Goal: Task Accomplishment & Management: Use online tool/utility

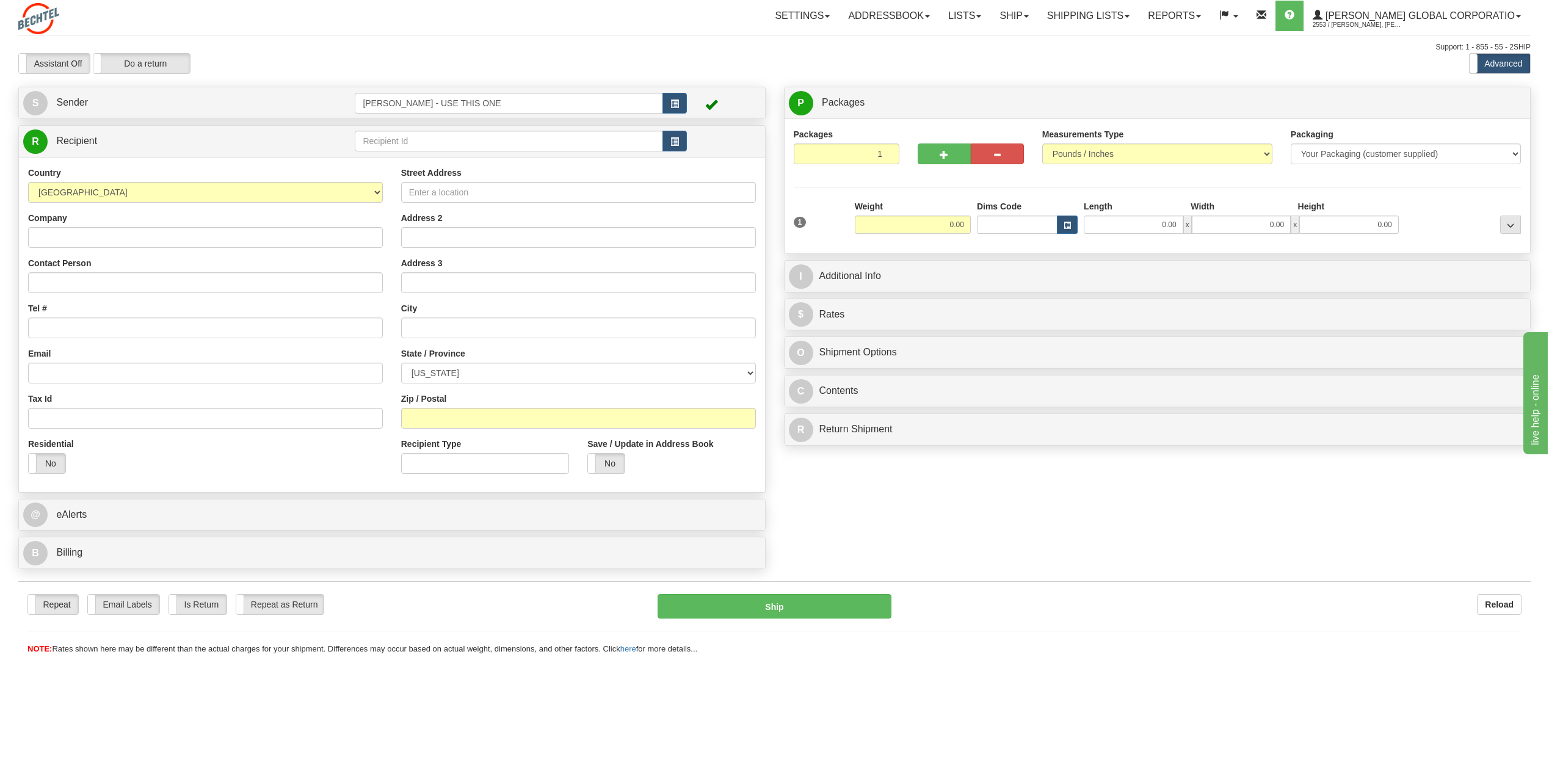
click at [23, 103] on div "S Sender [PERSON_NAME] - USE THIS ONE" at bounding box center [392, 103] width 746 height 31
click at [35, 101] on span "S" at bounding box center [35, 103] width 24 height 24
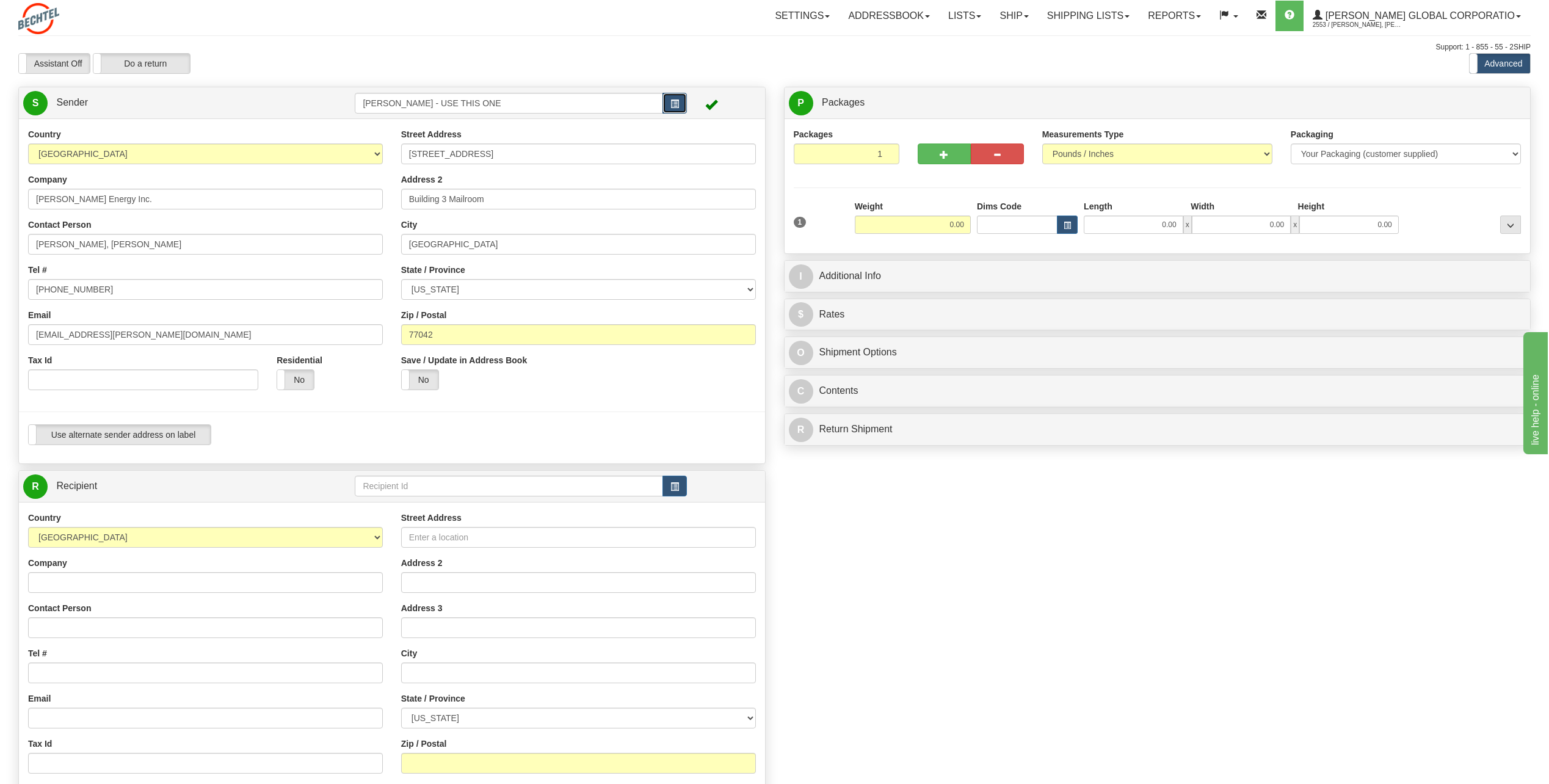
click at [669, 106] on button "button" at bounding box center [674, 103] width 24 height 21
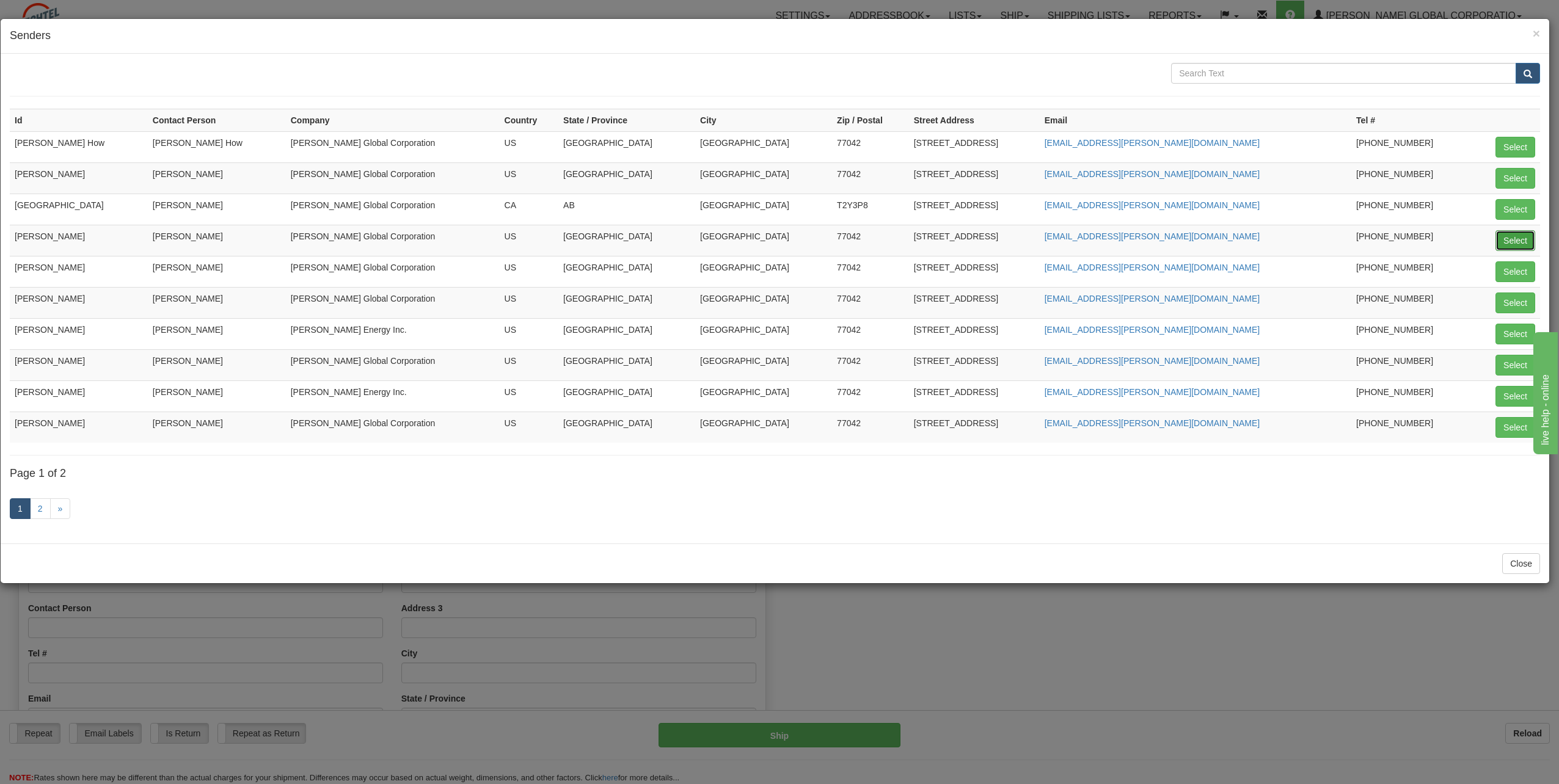
click at [1518, 238] on button "Select" at bounding box center [1515, 240] width 40 height 21
type input "[PERSON_NAME]"
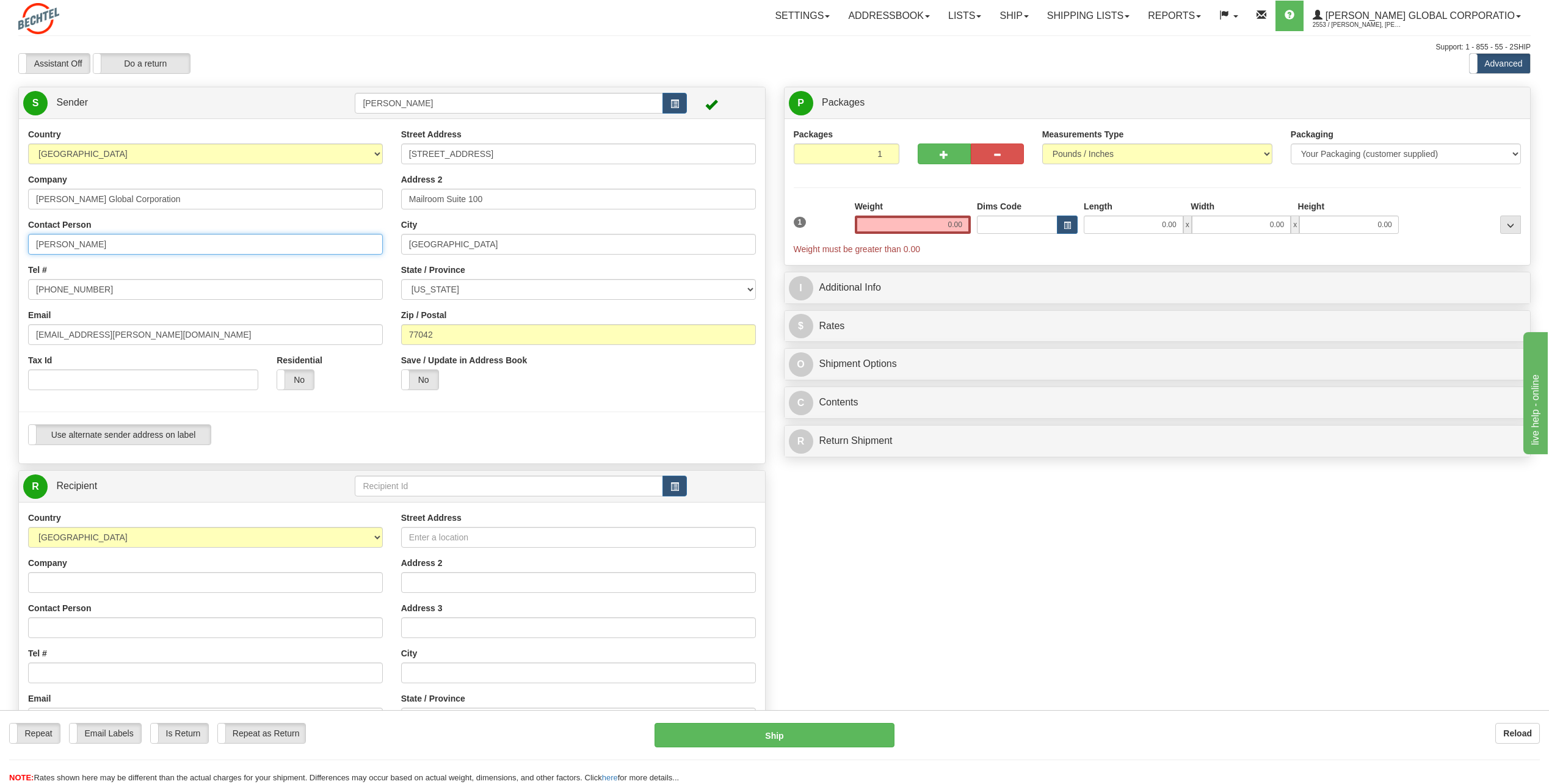
click at [118, 238] on input "[PERSON_NAME]" at bounding box center [205, 243] width 354 height 21
type input "C"
type input "[PERSON_NAME]"
drag, startPoint x: 414, startPoint y: 348, endPoint x: 20, endPoint y: 290, distance: 398.2
click at [379, 335] on div "Country [GEOGRAPHIC_DATA] [GEOGRAPHIC_DATA] [GEOGRAPHIC_DATA] [GEOGRAPHIC_DATA]…" at bounding box center [392, 291] width 746 height 326
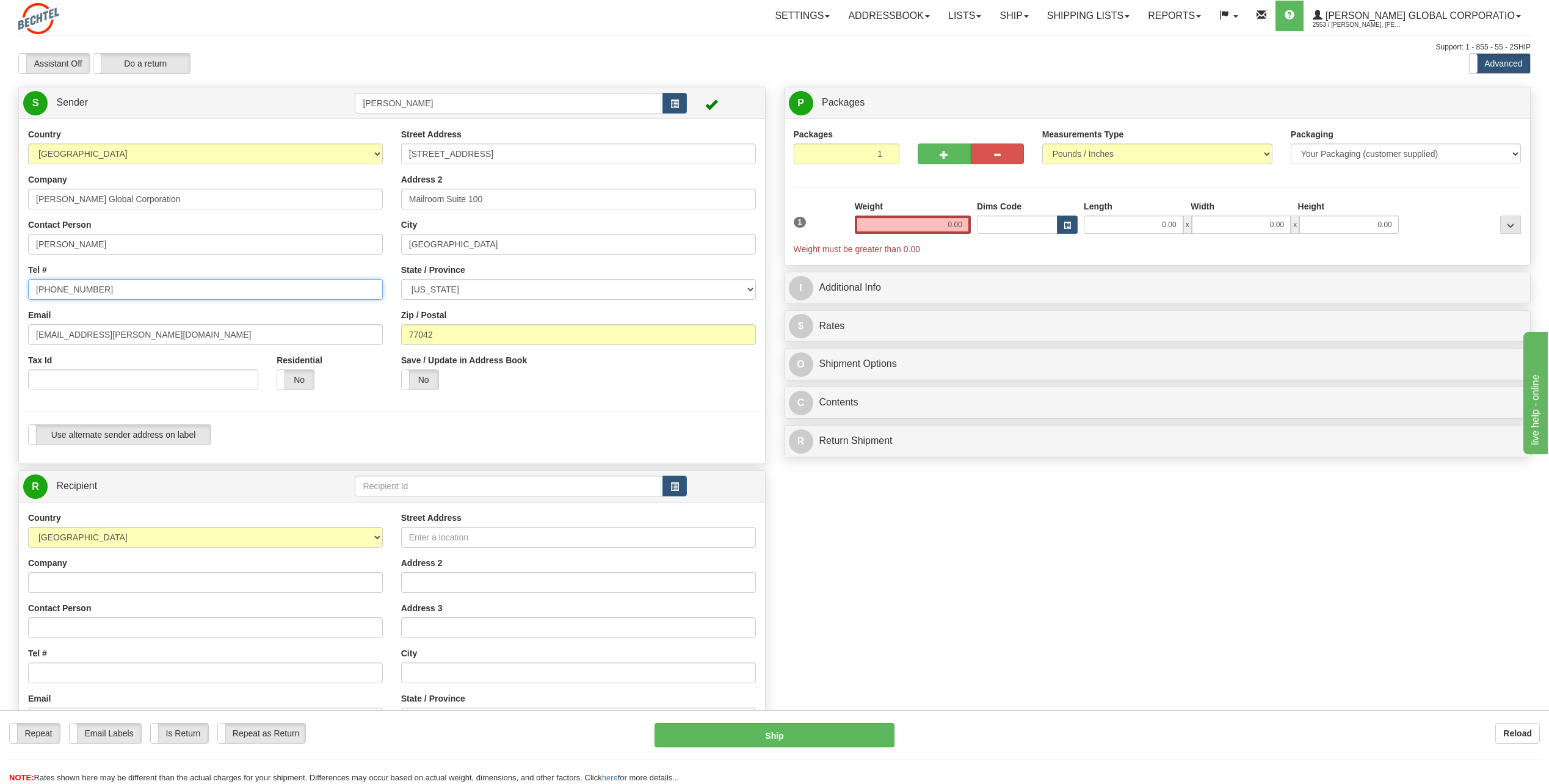
click at [113, 291] on input "[PHONE_NUMBER]" at bounding box center [205, 289] width 354 height 21
type input "[PHONE_NUMBER]"
click at [328, 315] on div "Email [EMAIL_ADDRESS][PERSON_NAME][DOMAIN_NAME]" at bounding box center [205, 327] width 354 height 36
drag, startPoint x: 88, startPoint y: 334, endPoint x: 9, endPoint y: 323, distance: 79.8
click at [9, 323] on div "Create a label for the return Create Pickup Without Label S Sender [PERSON_NAME]" at bounding box center [392, 503] width 766 height 834
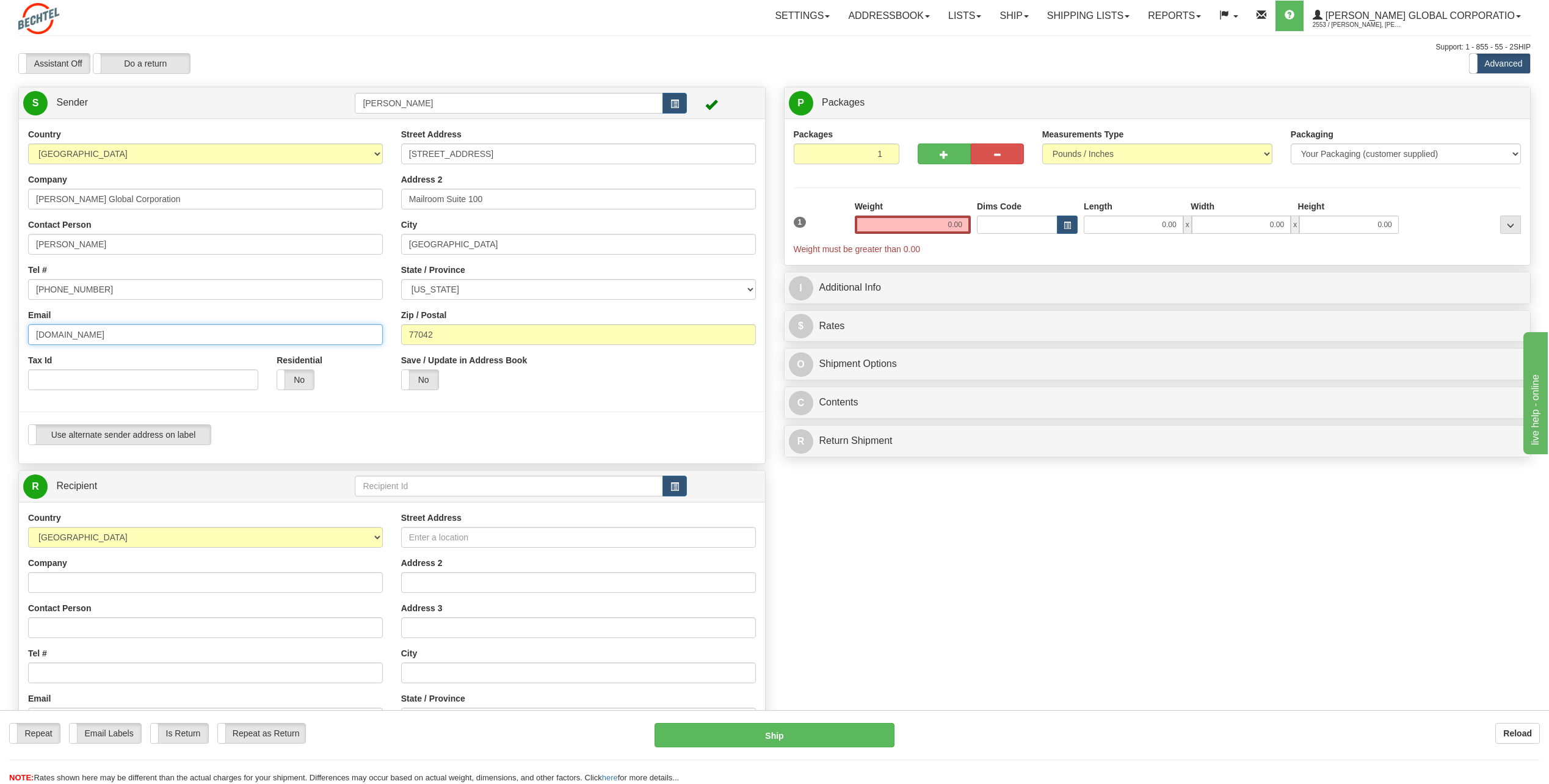
click at [113, 330] on input "[DOMAIN_NAME]" at bounding box center [205, 334] width 354 height 21
type input "r"
type input "[EMAIL_ADDRESS][PERSON_NAME][DOMAIN_NAME]"
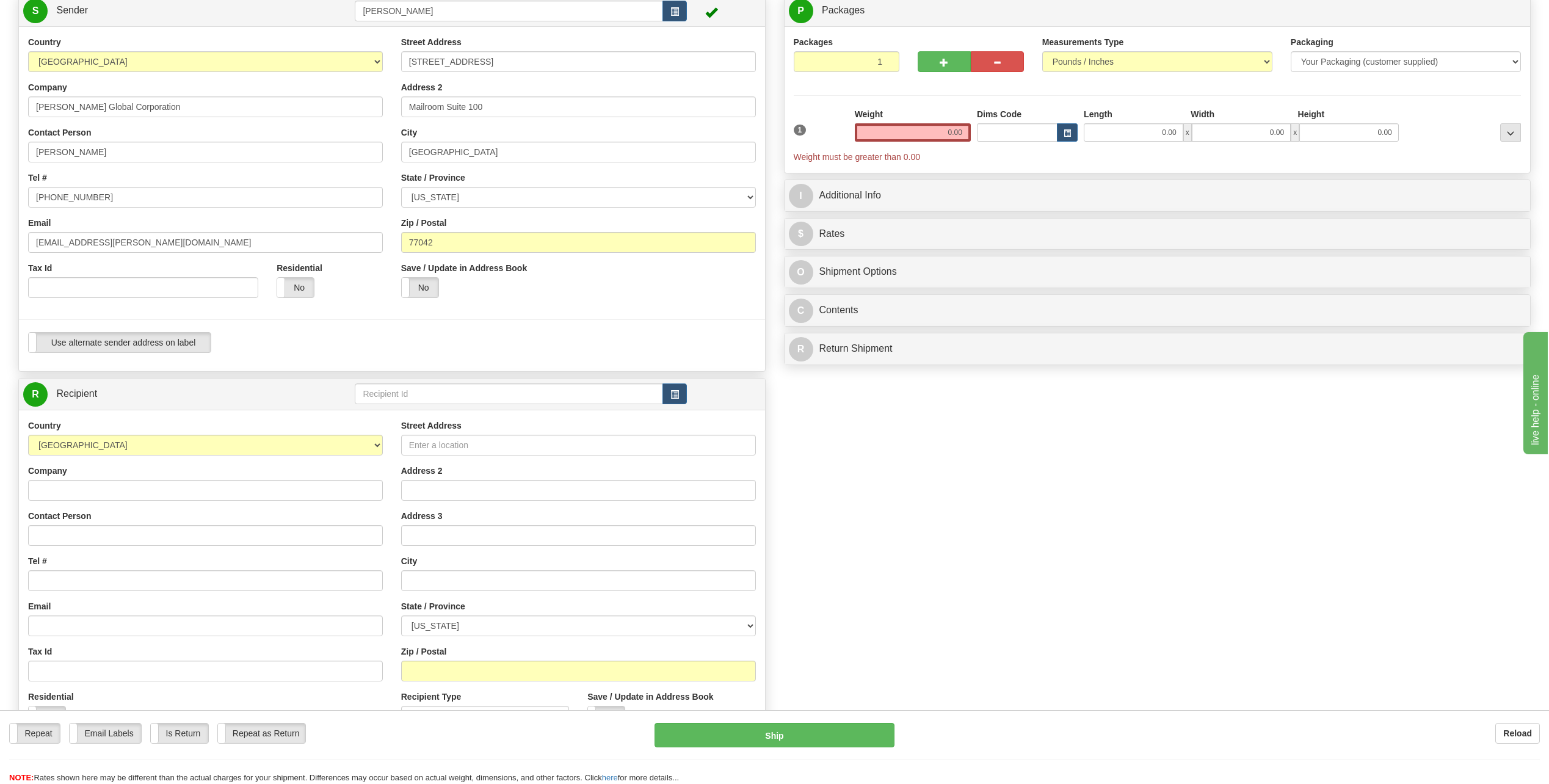
scroll to position [122, 0]
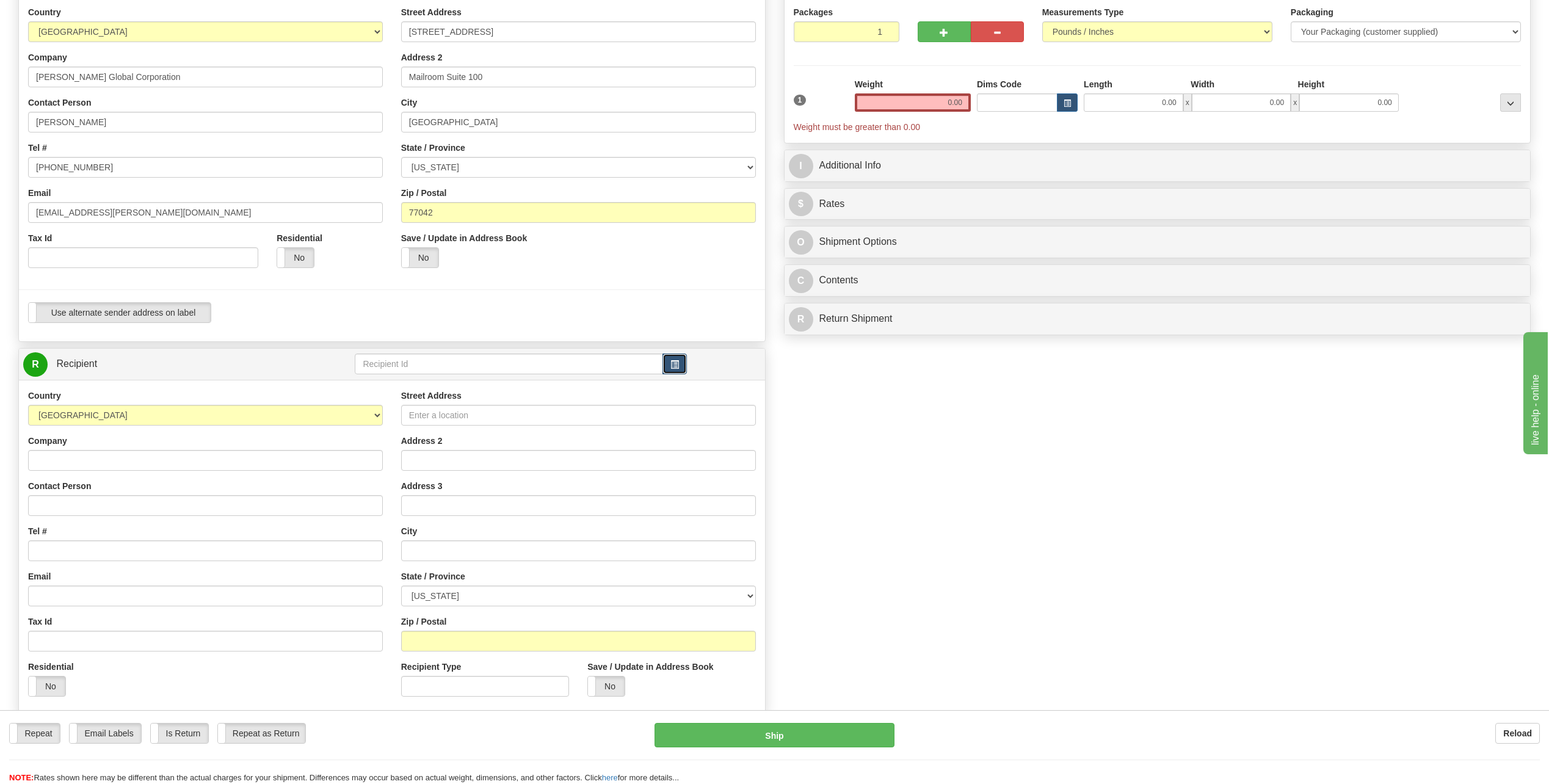
click at [669, 368] on button "button" at bounding box center [674, 363] width 24 height 21
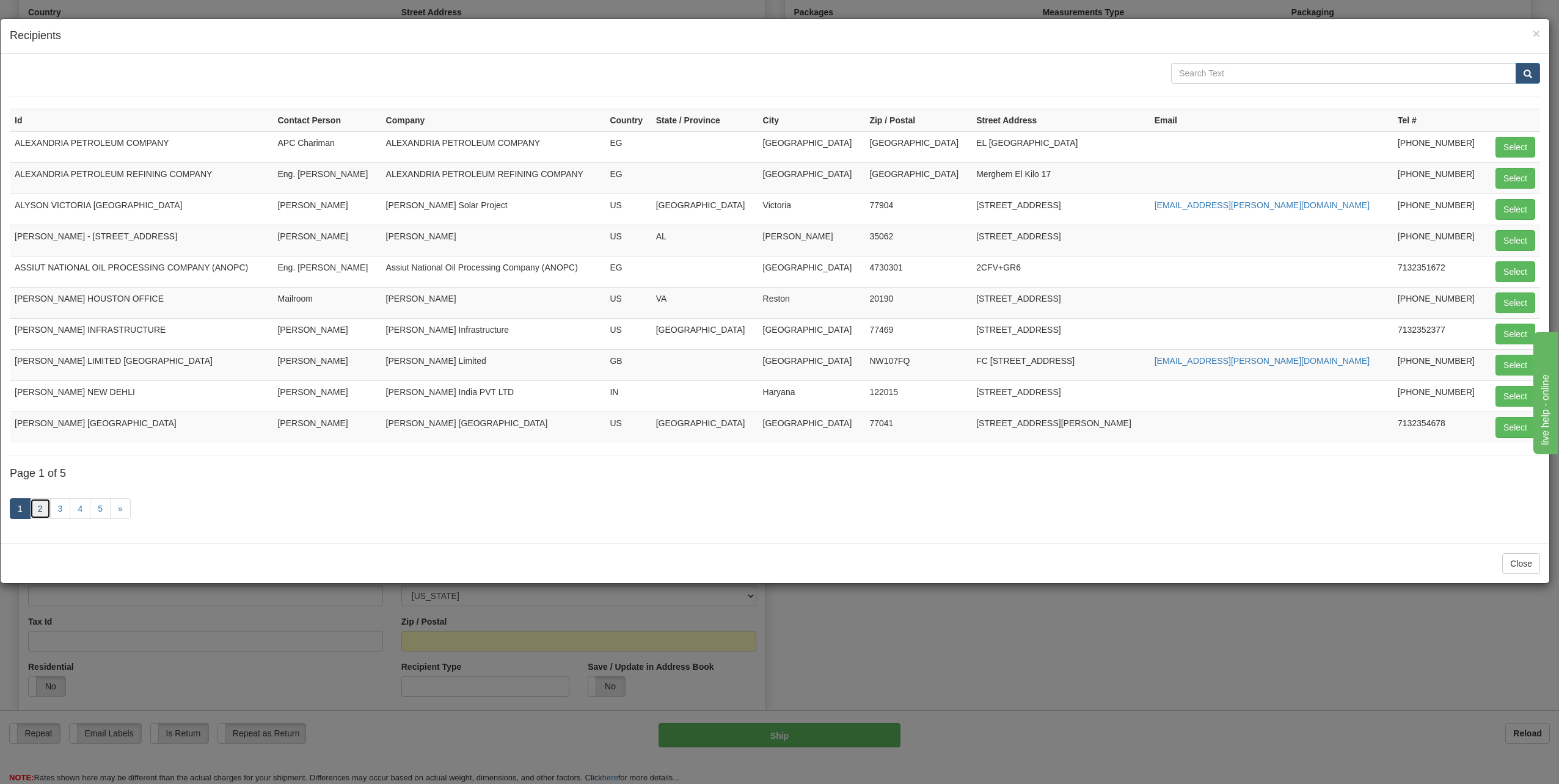
click at [46, 503] on link "2" at bounding box center [40, 508] width 21 height 21
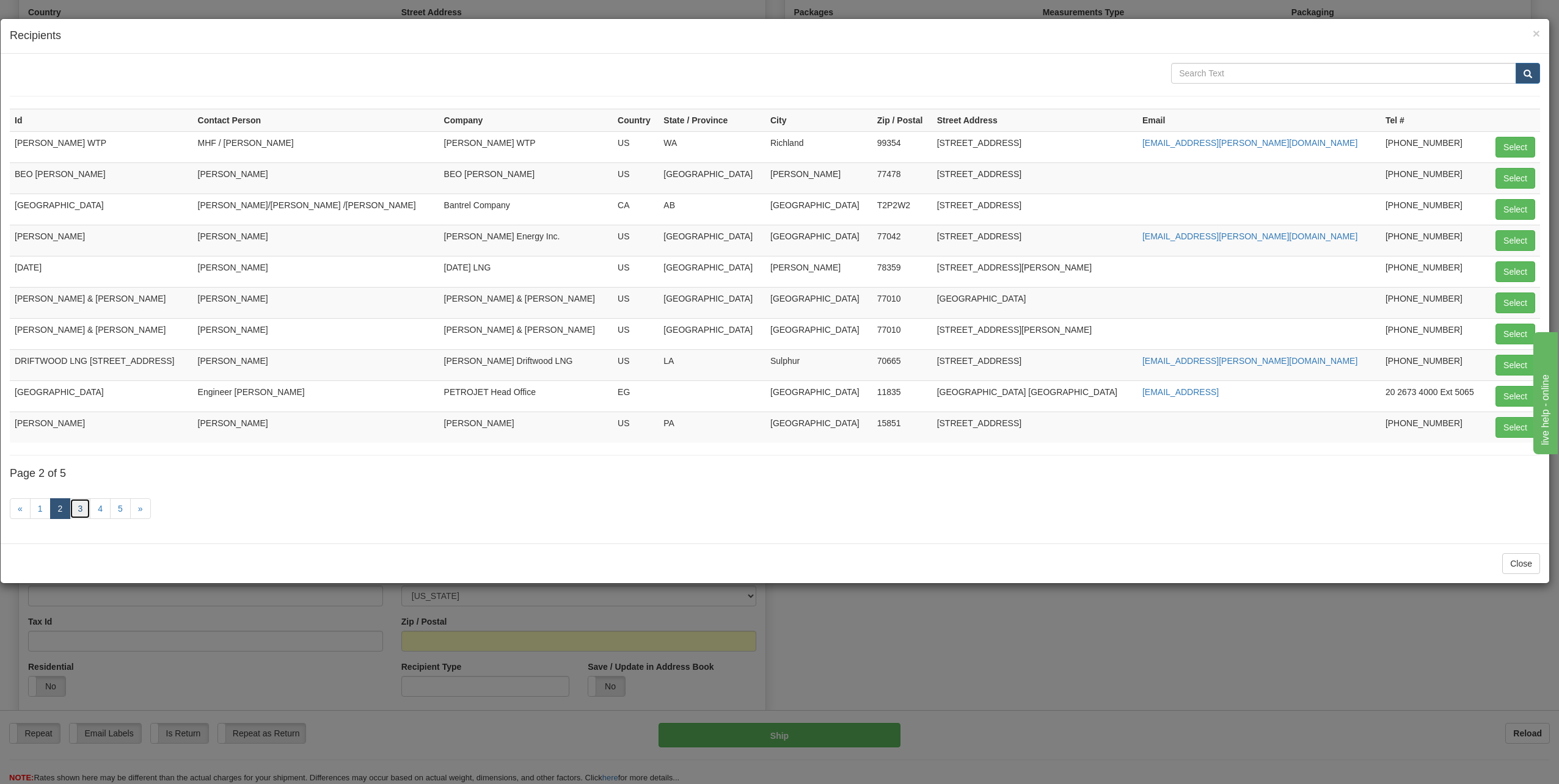
click at [80, 508] on link "3" at bounding box center [80, 508] width 21 height 21
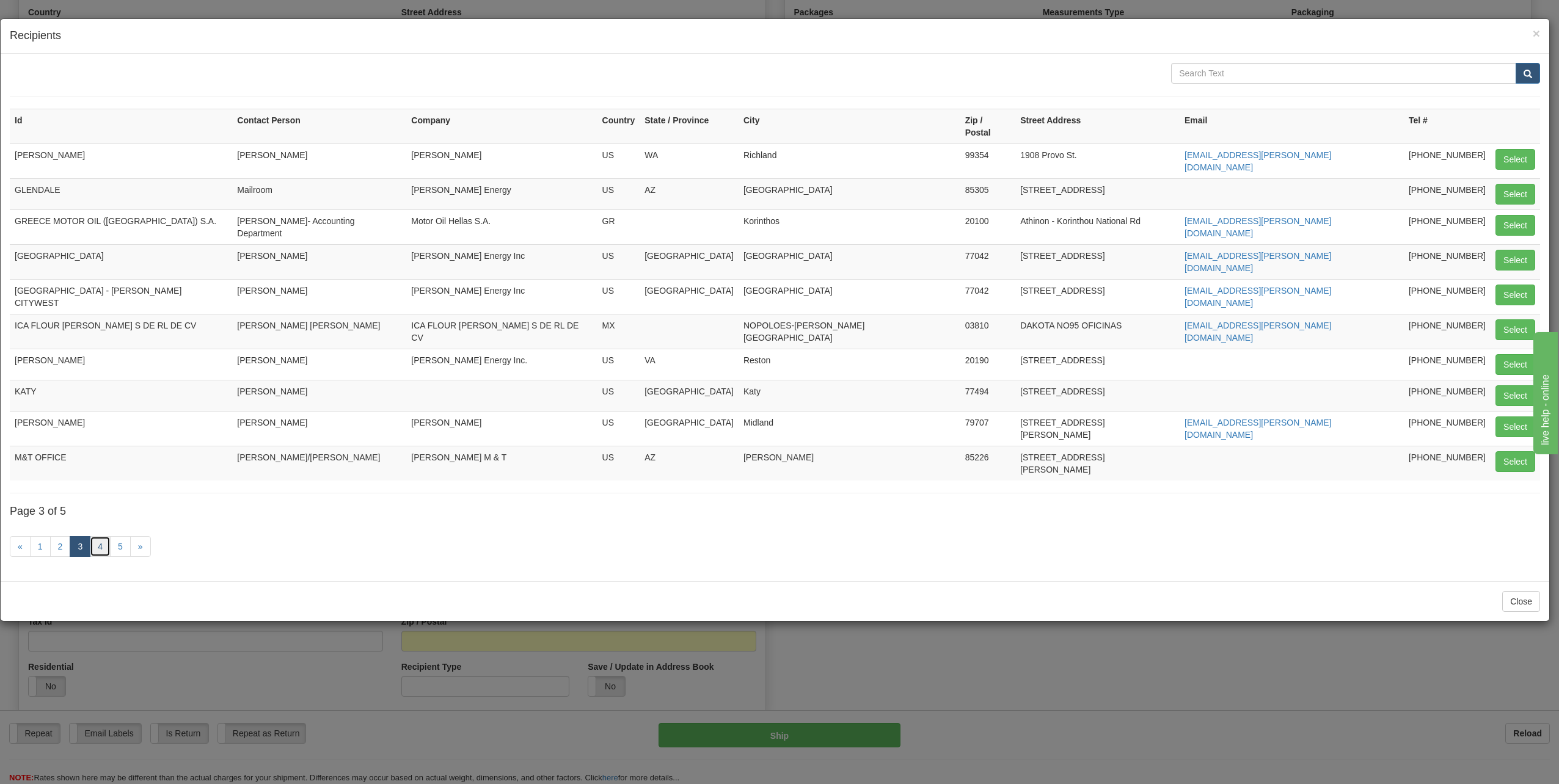
click at [102, 536] on link "4" at bounding box center [99, 546] width 21 height 21
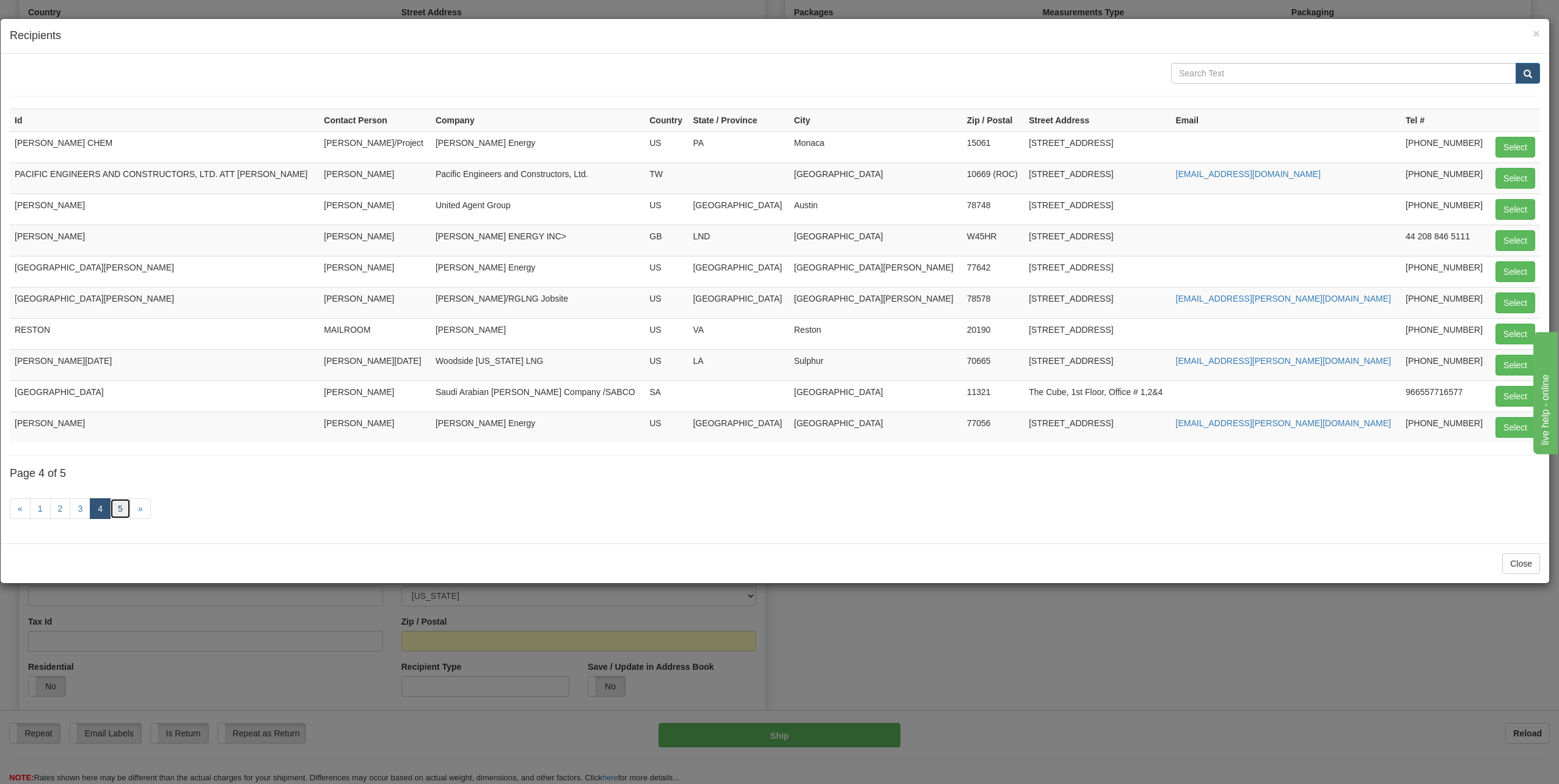
click at [119, 508] on link "5" at bounding box center [120, 508] width 21 height 21
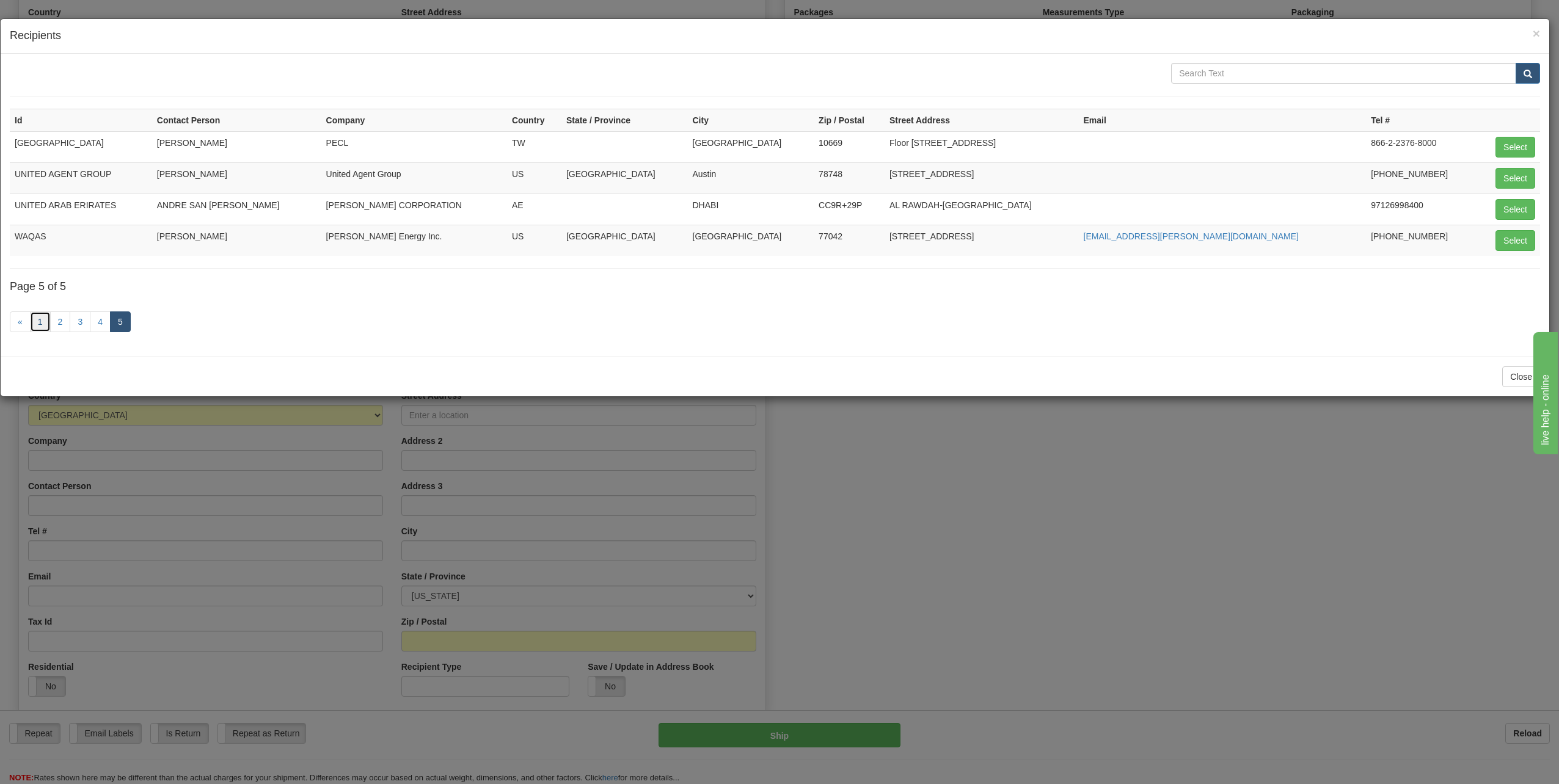
click at [43, 321] on link "1" at bounding box center [40, 321] width 21 height 21
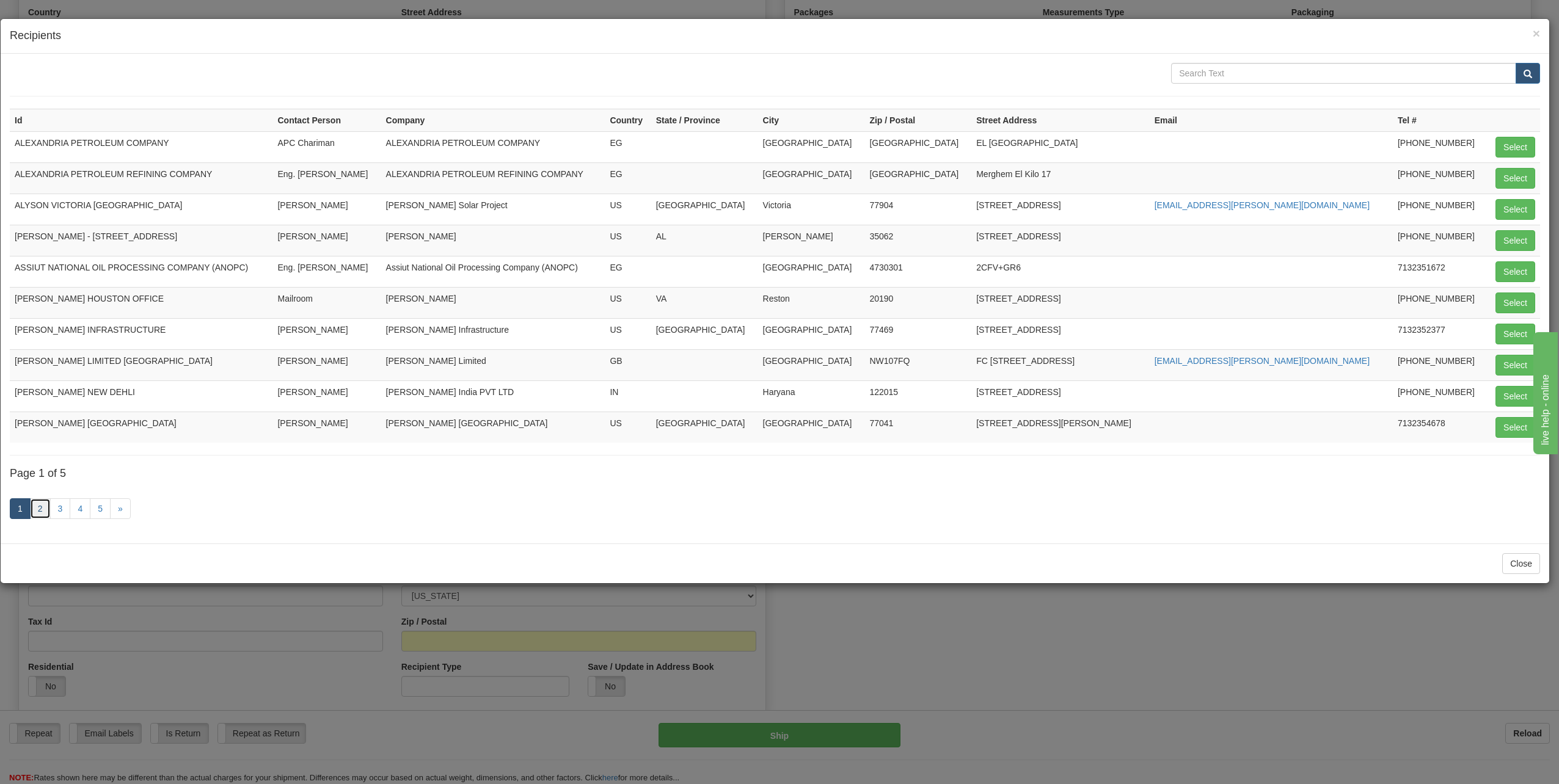
click at [41, 504] on link "2" at bounding box center [40, 508] width 21 height 21
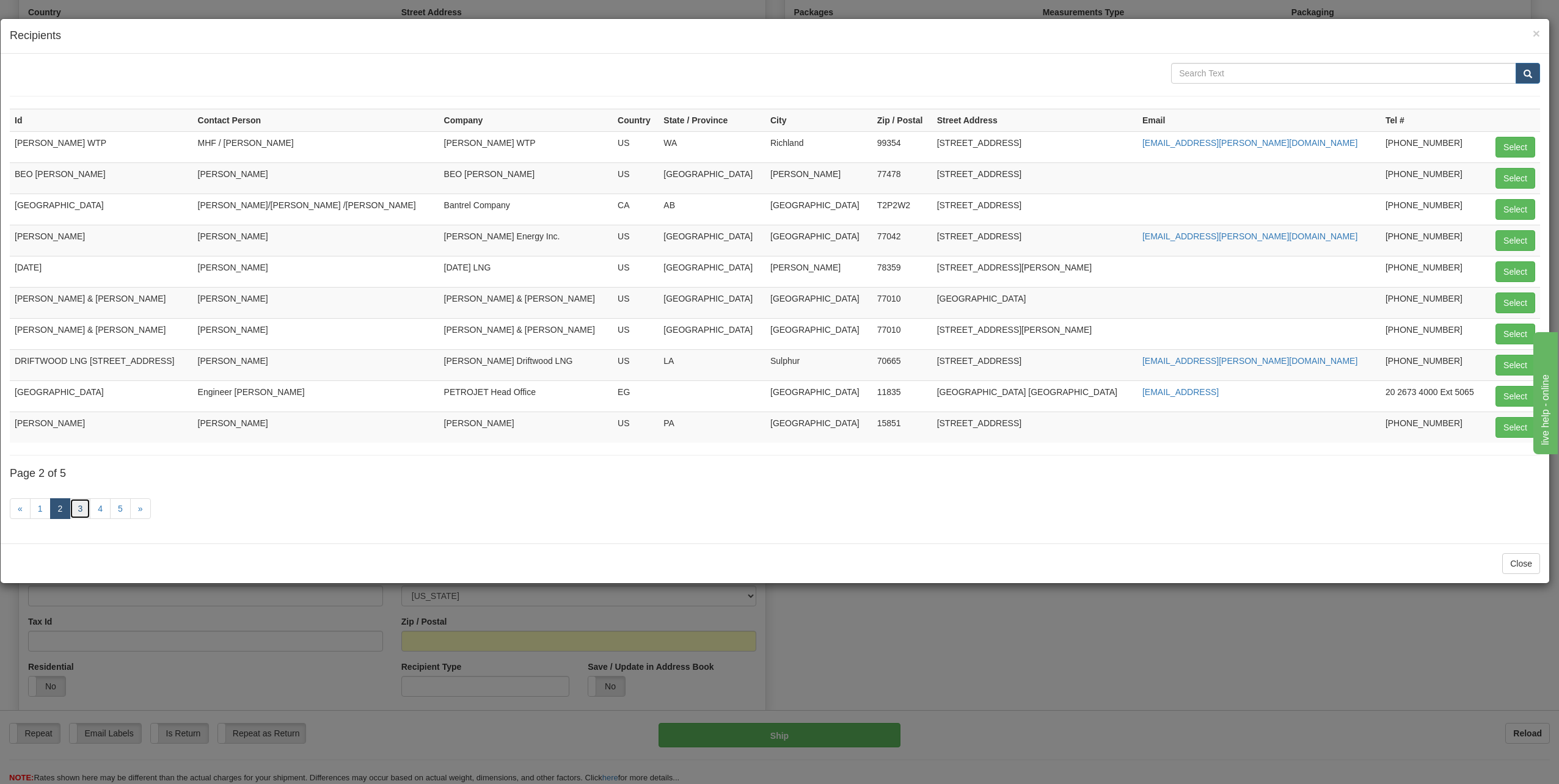
click at [76, 506] on link "3" at bounding box center [80, 508] width 21 height 21
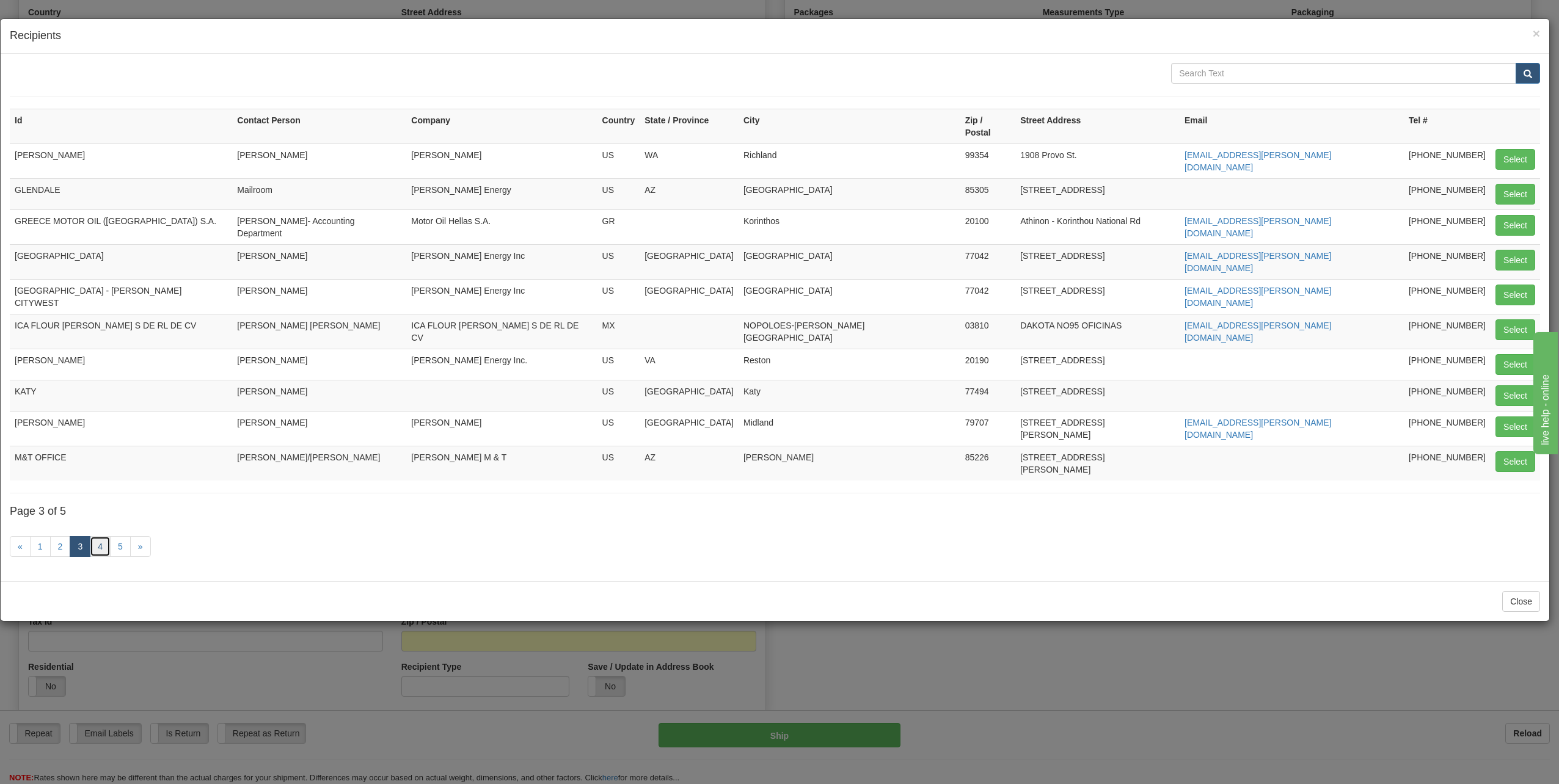
click at [99, 536] on link "4" at bounding box center [99, 546] width 21 height 21
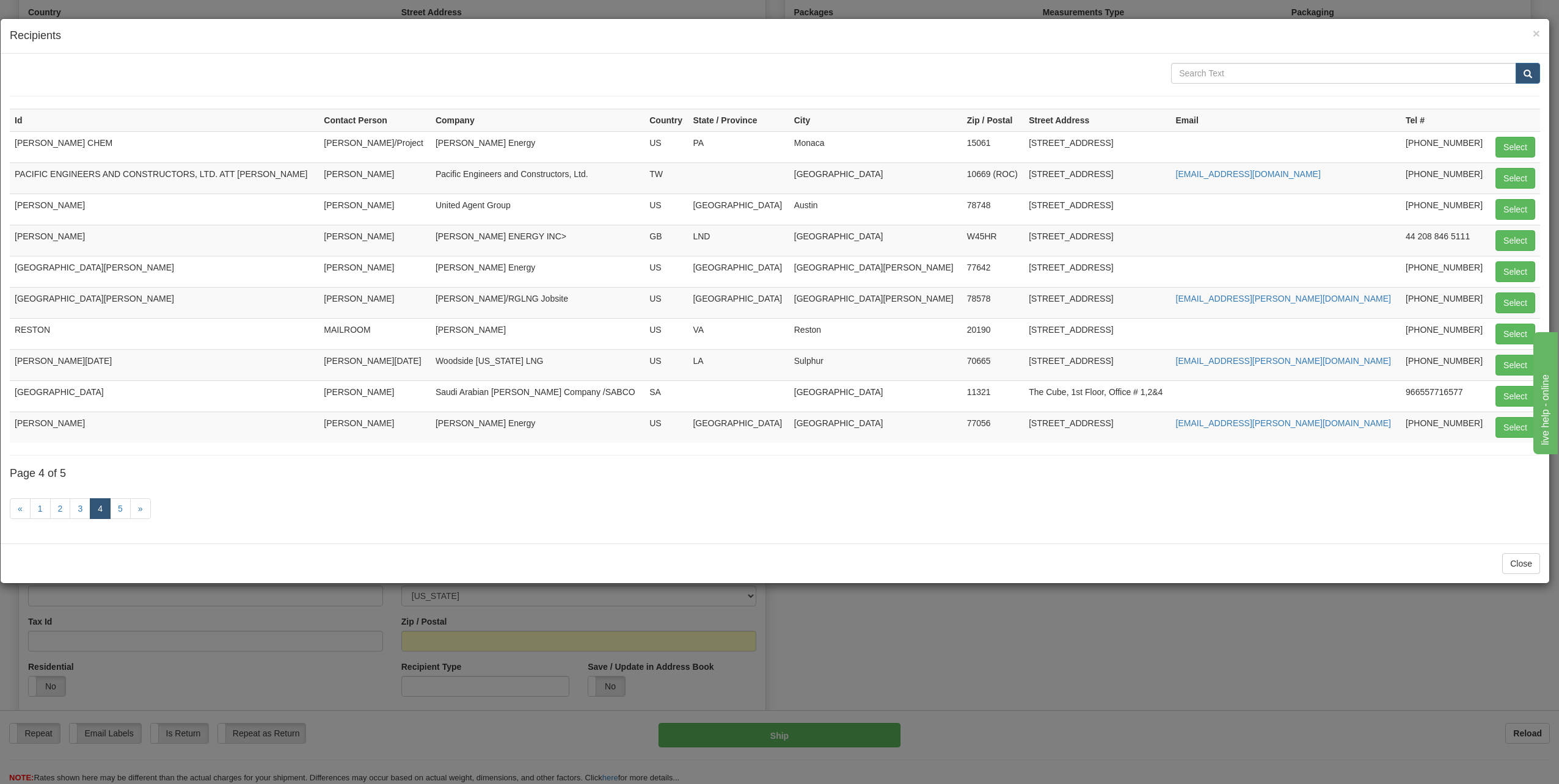
click at [109, 507] on link "4" at bounding box center [99, 508] width 21 height 21
click at [1535, 34] on span "×" at bounding box center [1536, 33] width 7 height 14
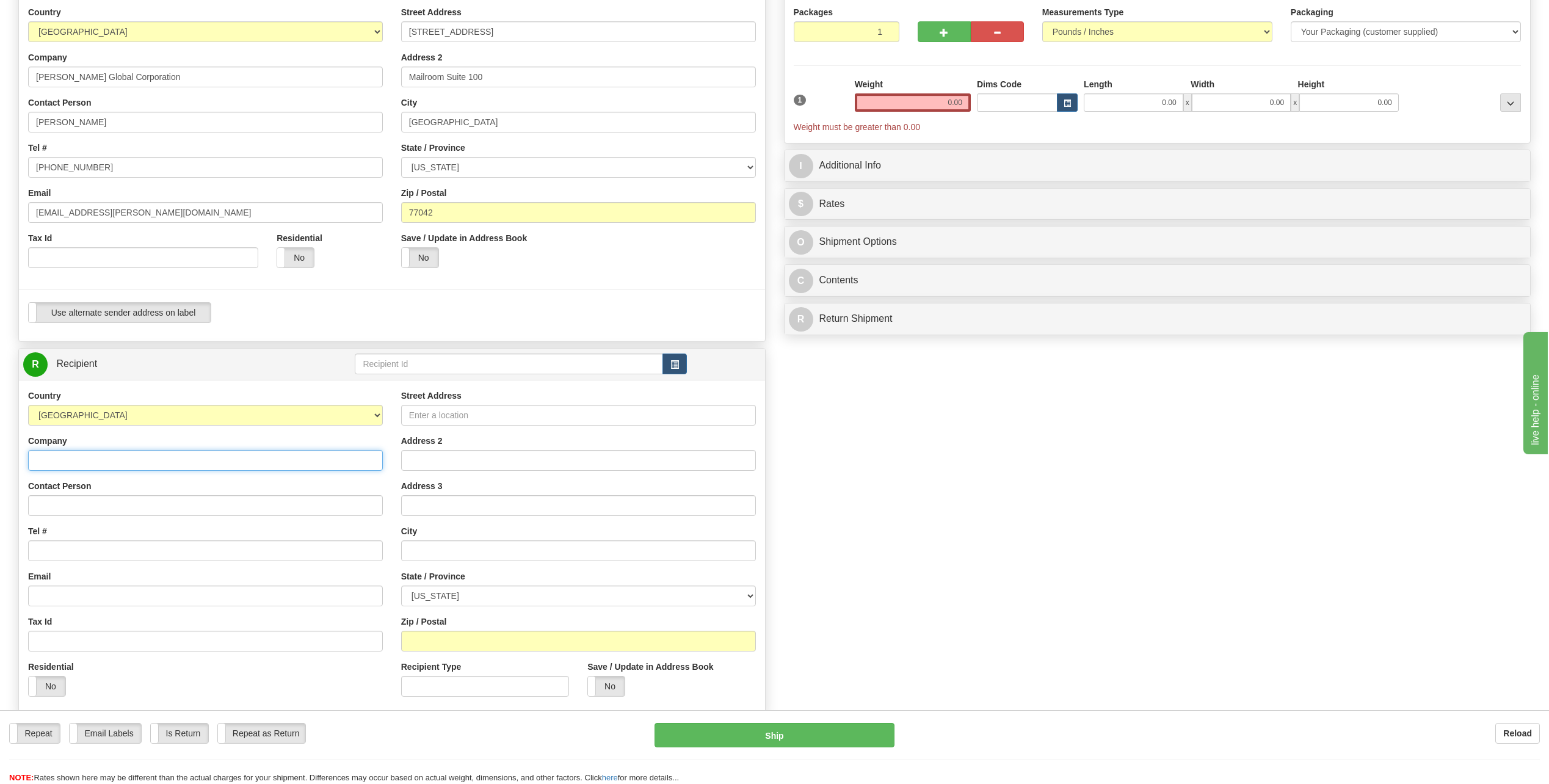
click at [70, 460] on input "Company" at bounding box center [205, 460] width 354 height 21
type input "[PERSON_NAME]/BEO"
type input "[PERSON_NAME]"
type input "[STREET_ADDRESS]"
type input "[PERSON_NAME]"
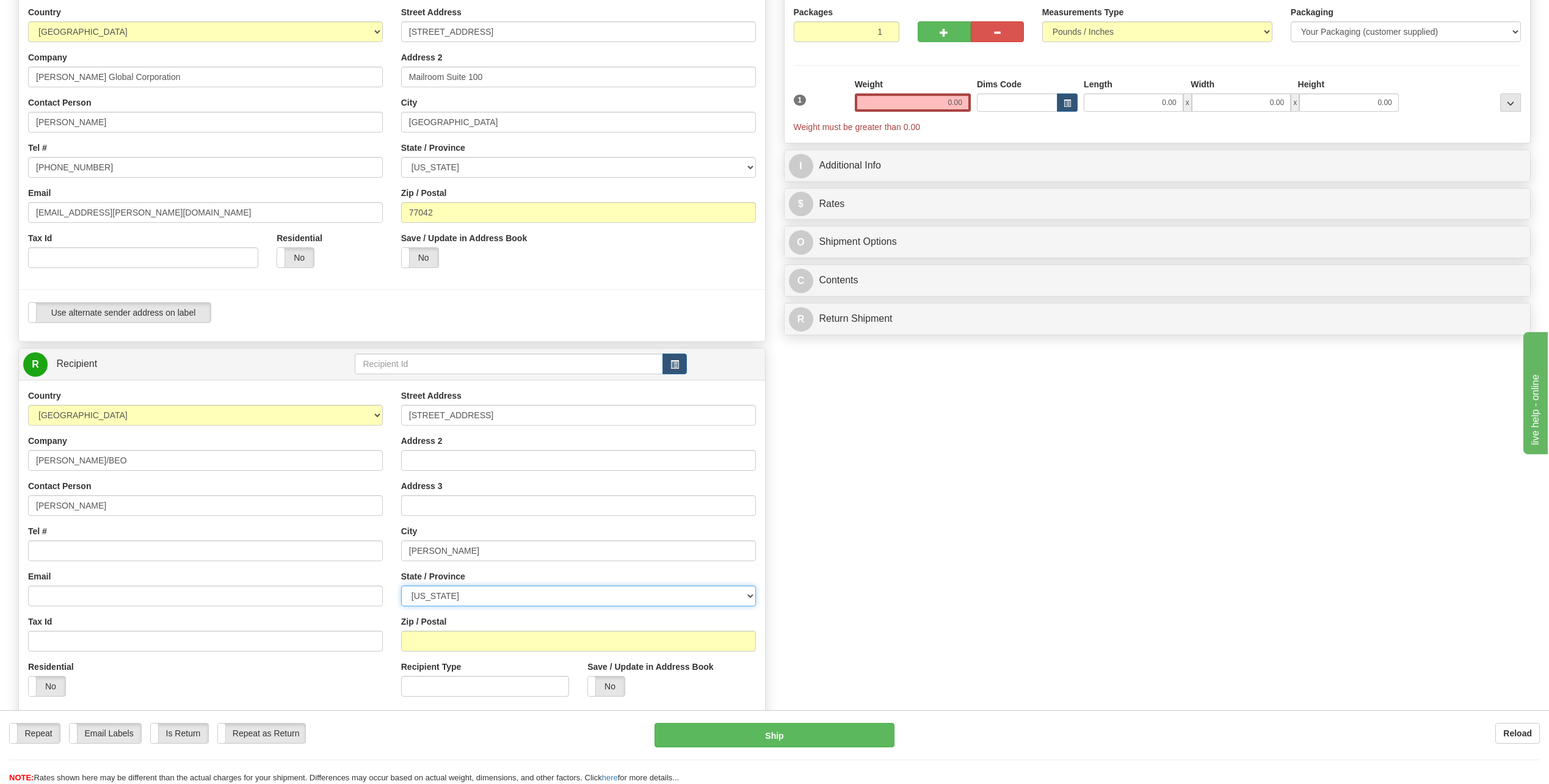
select select "[GEOGRAPHIC_DATA]"
type input "77478"
click at [99, 510] on input "[PERSON_NAME]" at bounding box center [205, 505] width 354 height 21
type input "M"
type input "[PERSON_NAME]"
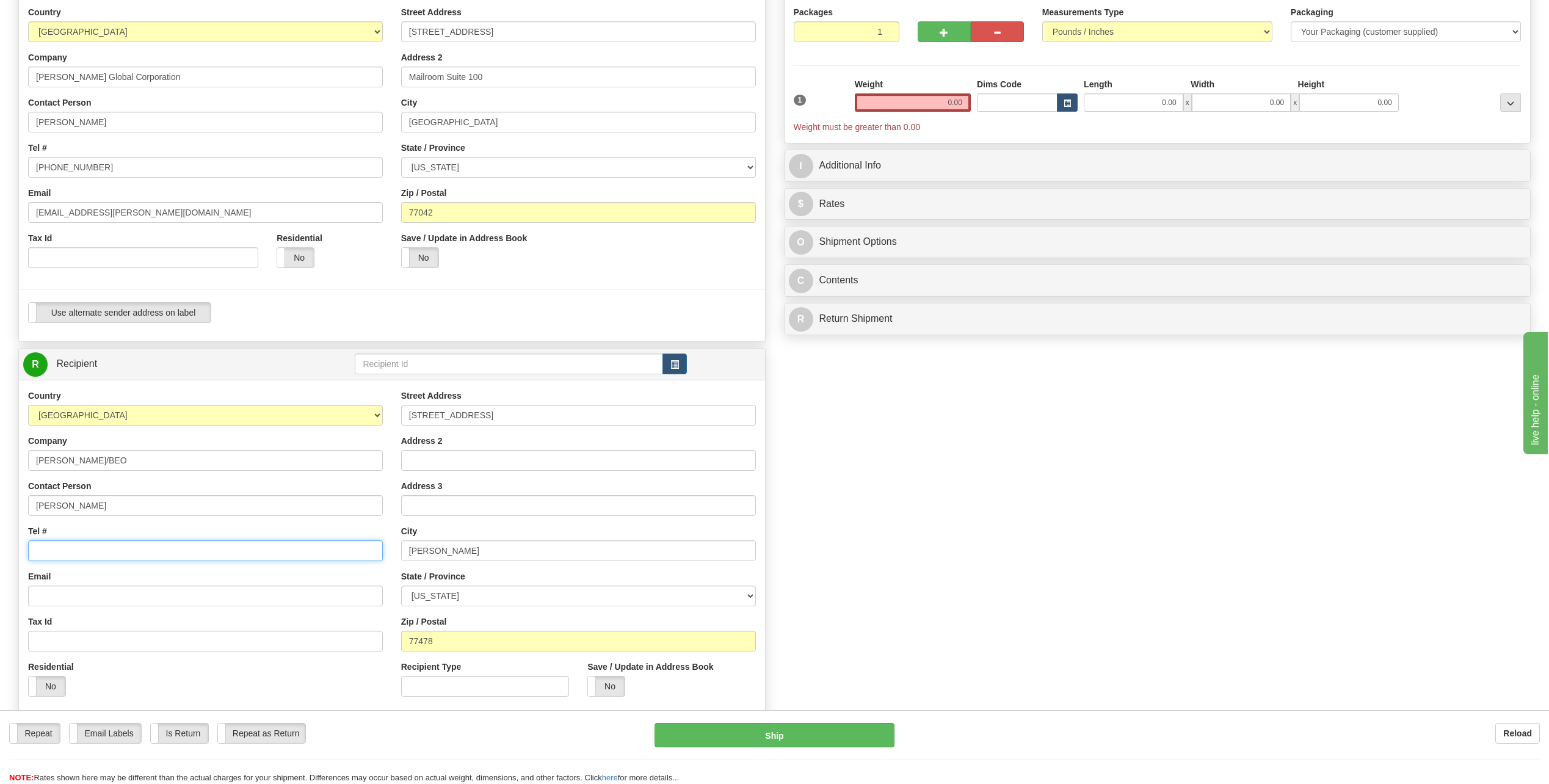
click at [77, 557] on input "Tel #" at bounding box center [205, 551] width 354 height 21
type input "[PHONE_NUMBER]"
drag, startPoint x: 939, startPoint y: 105, endPoint x: 1169, endPoint y: 115, distance: 230.2
click at [1181, 102] on div "1 Weight 0.00 Dims Code 0.00" at bounding box center [1157, 105] width 734 height 55
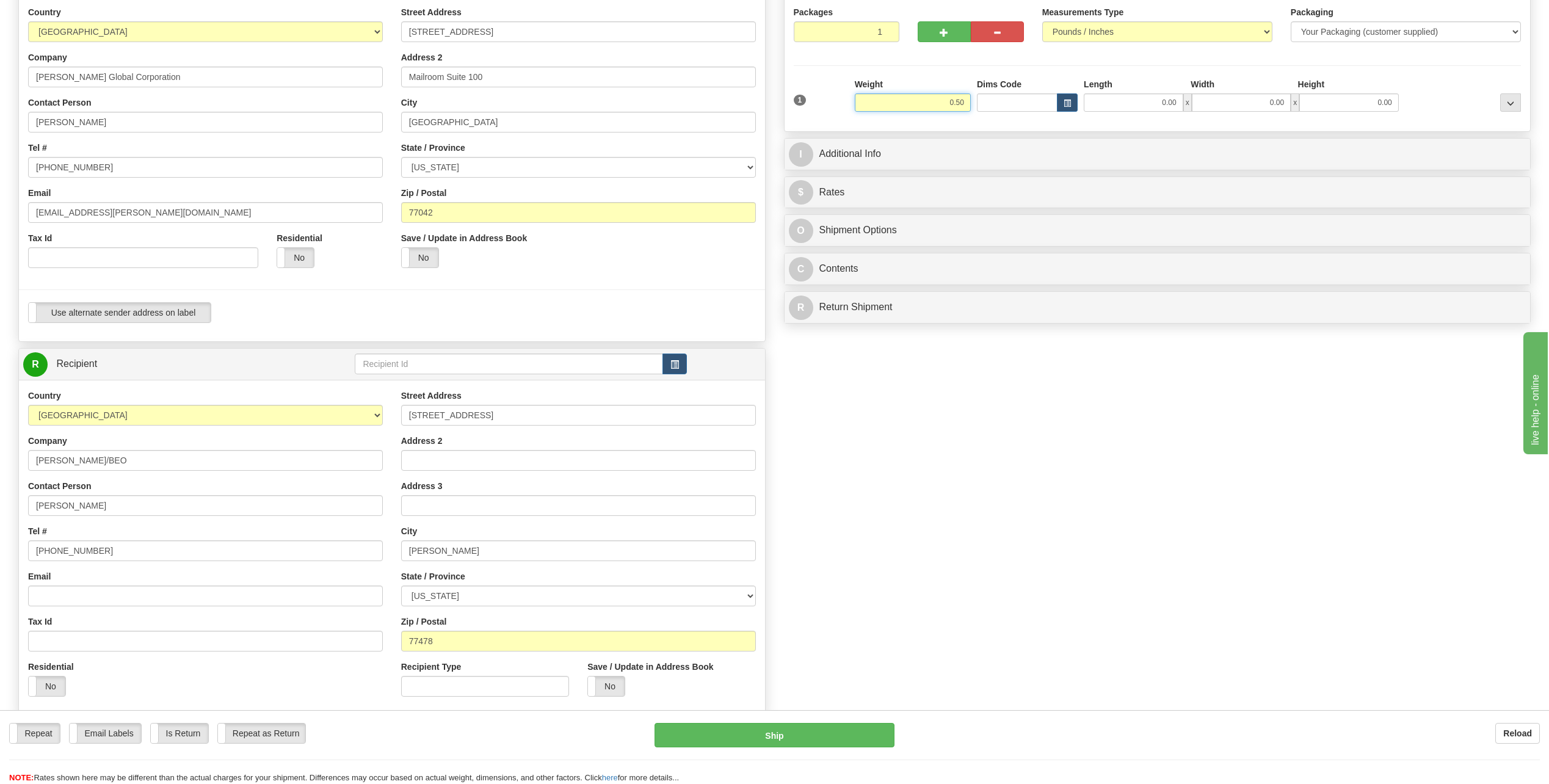
type input "0.50"
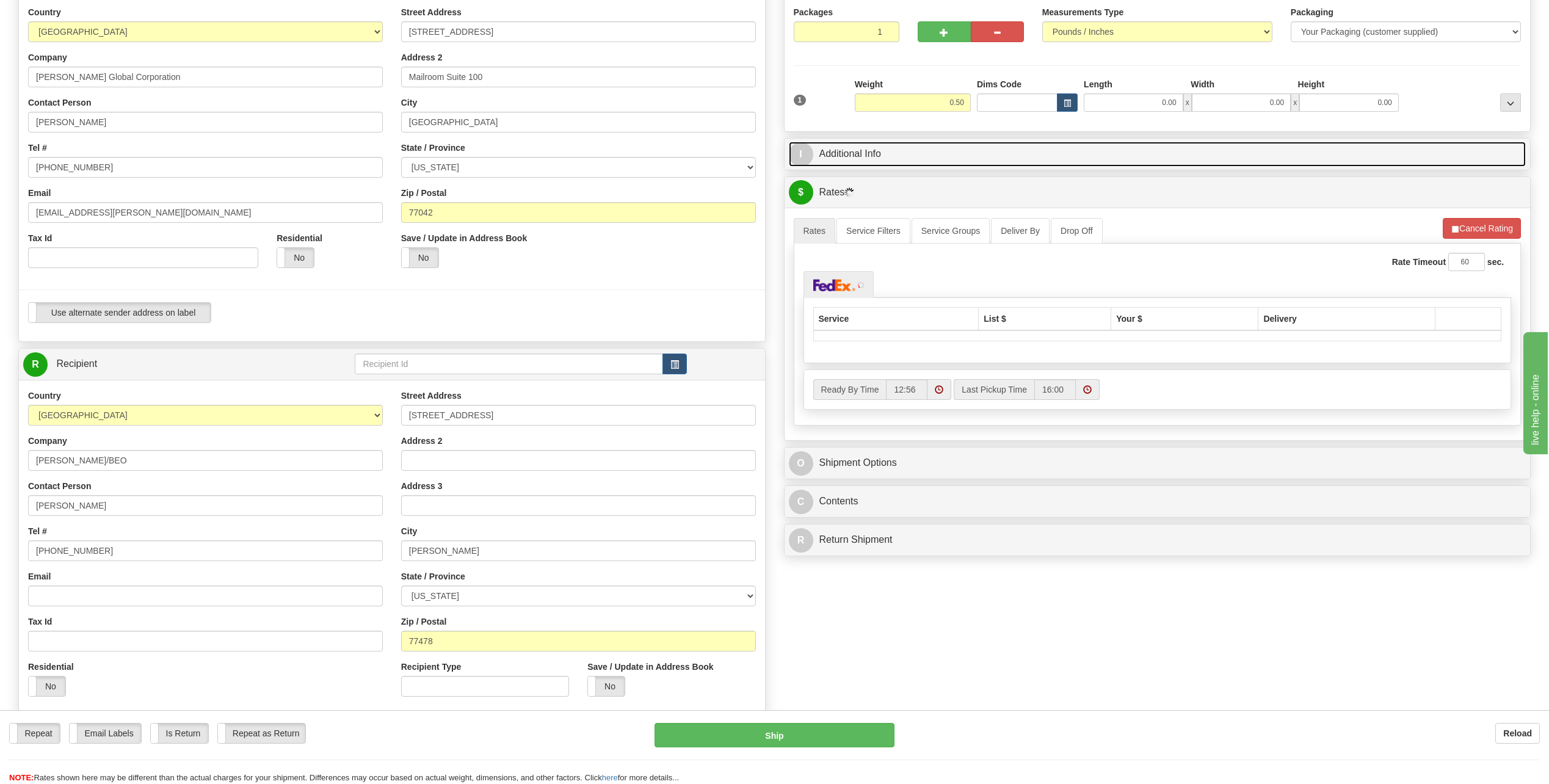
click at [805, 154] on span "I" at bounding box center [801, 154] width 24 height 24
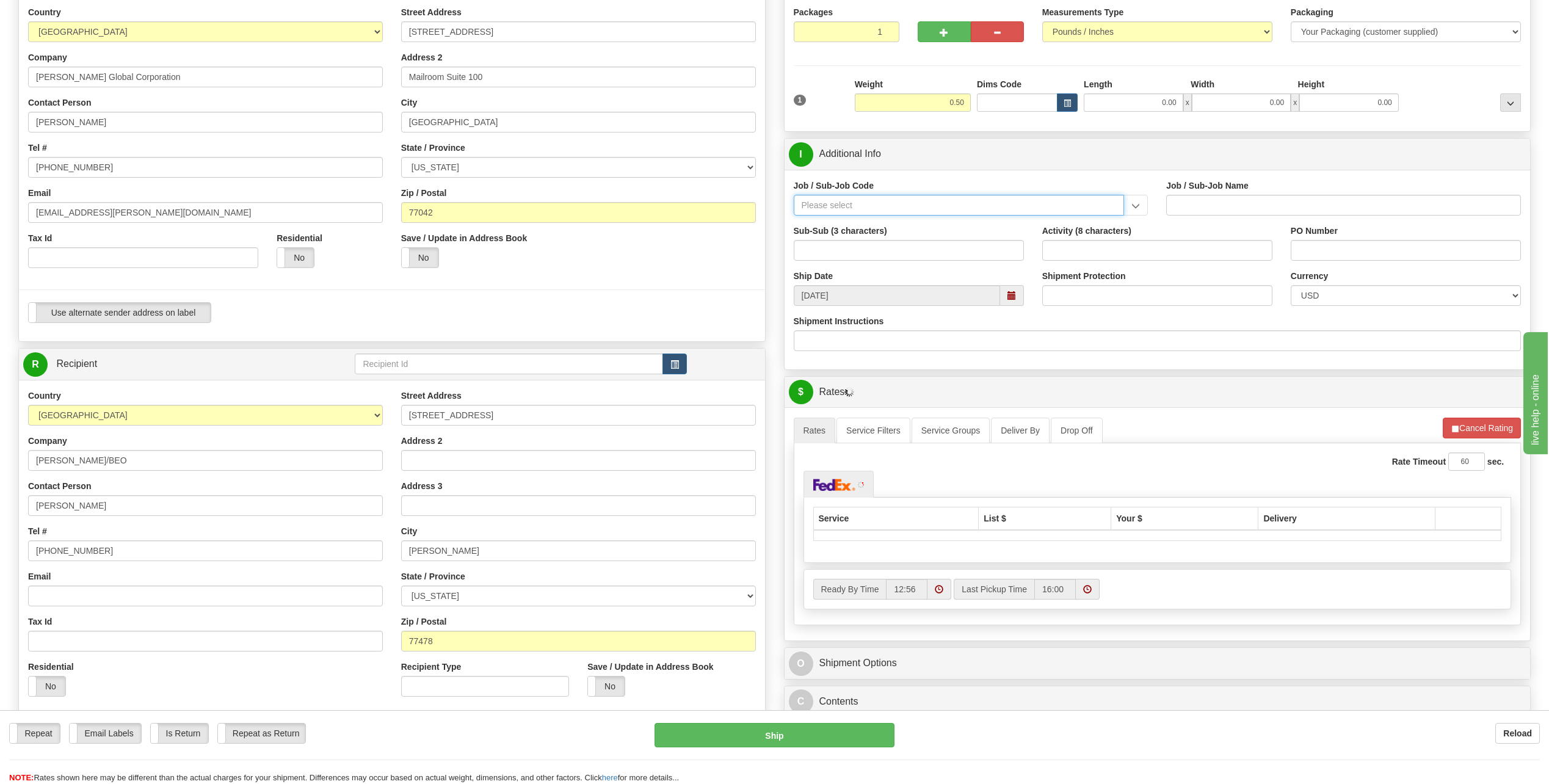
click at [857, 205] on input "Job / Sub-Job Code" at bounding box center [960, 204] width 331 height 21
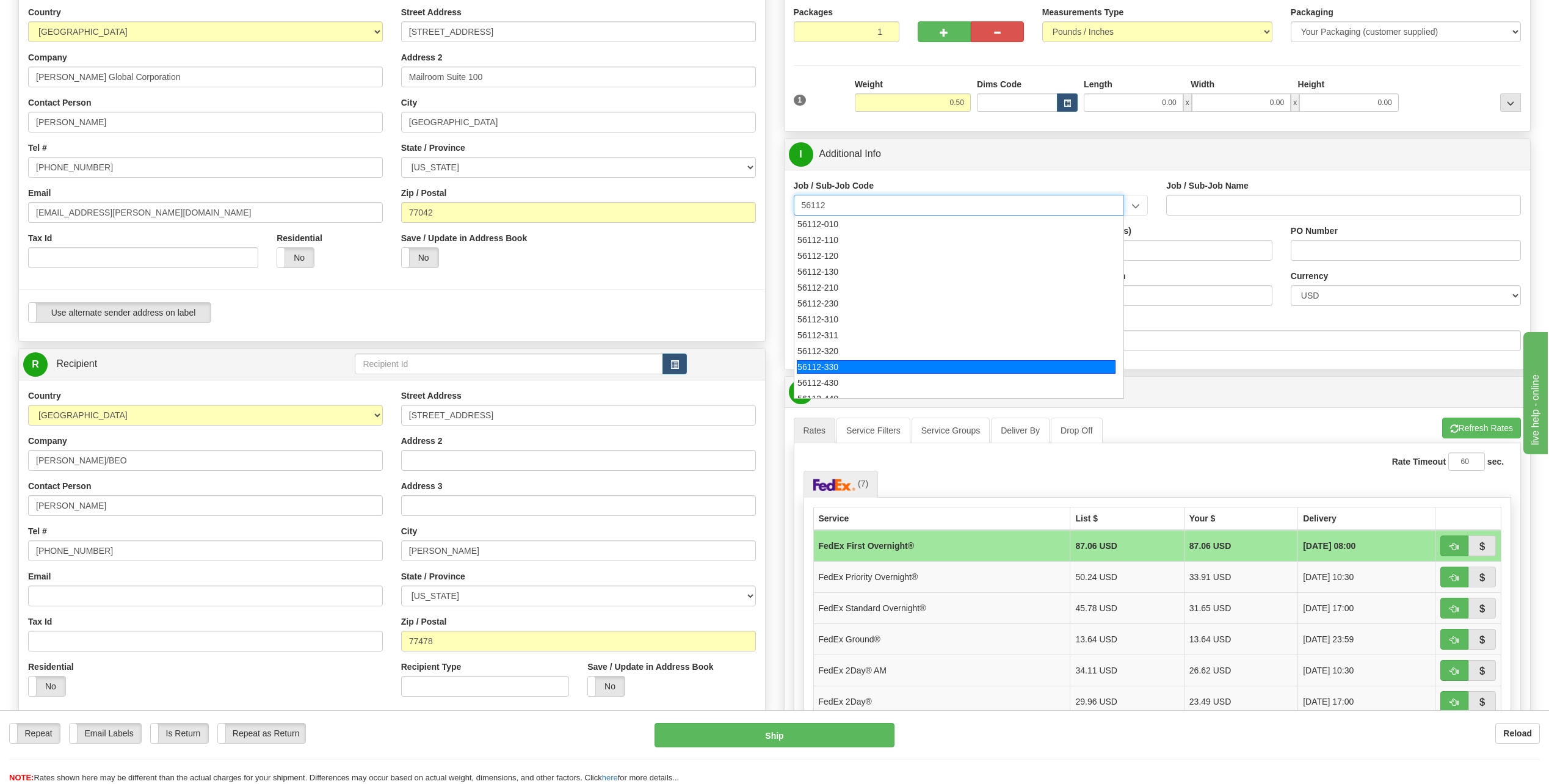
click at [817, 366] on div "56112-330" at bounding box center [955, 367] width 319 height 13
type input "56112-330"
type input "CITY WEST - TIER 3 - MAIL DISTRIBUTION SERVICES"
type input "56112-330"
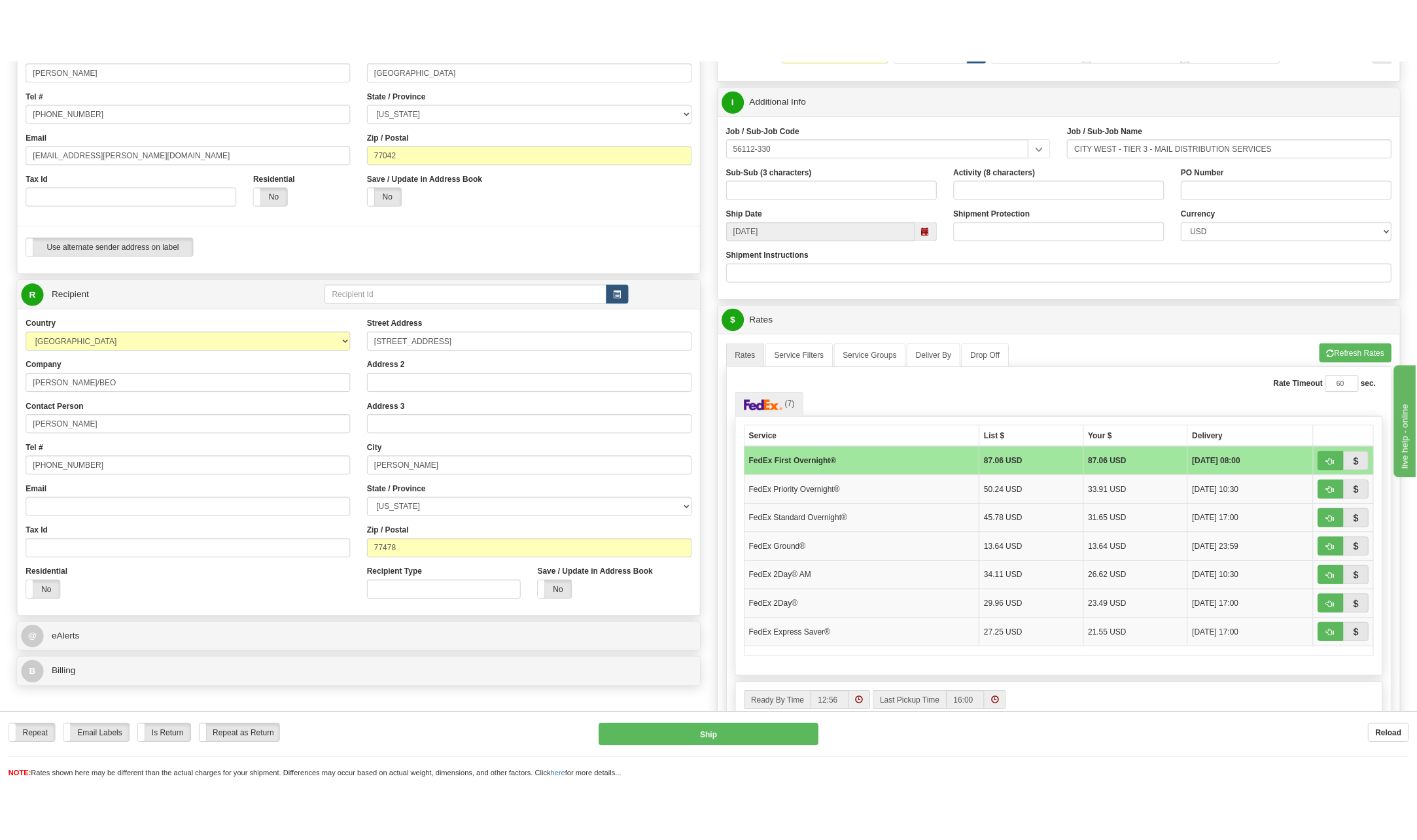
scroll to position [262, 0]
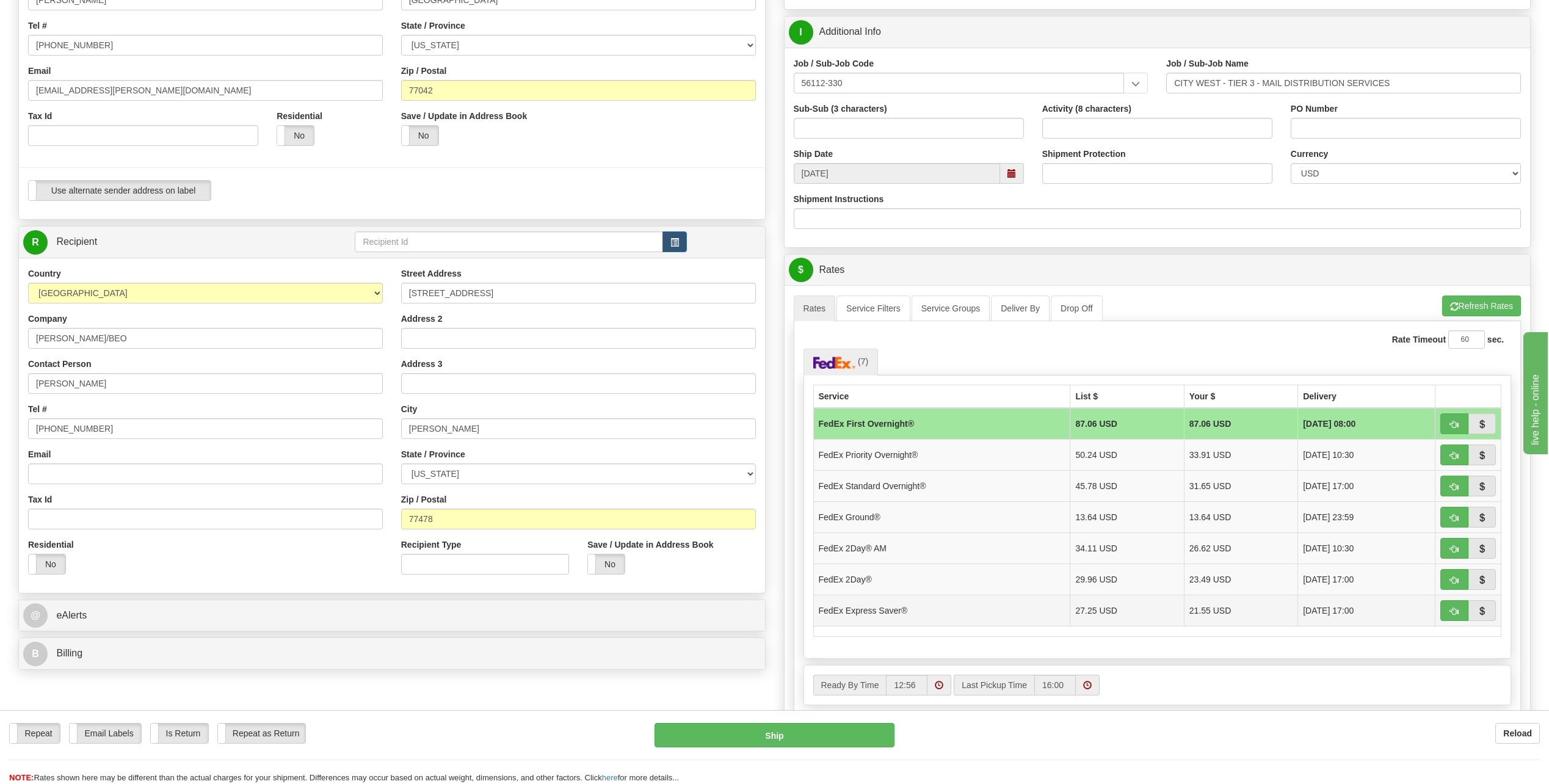
click at [882, 606] on td "FedEx Express Saver®" at bounding box center [941, 610] width 257 height 31
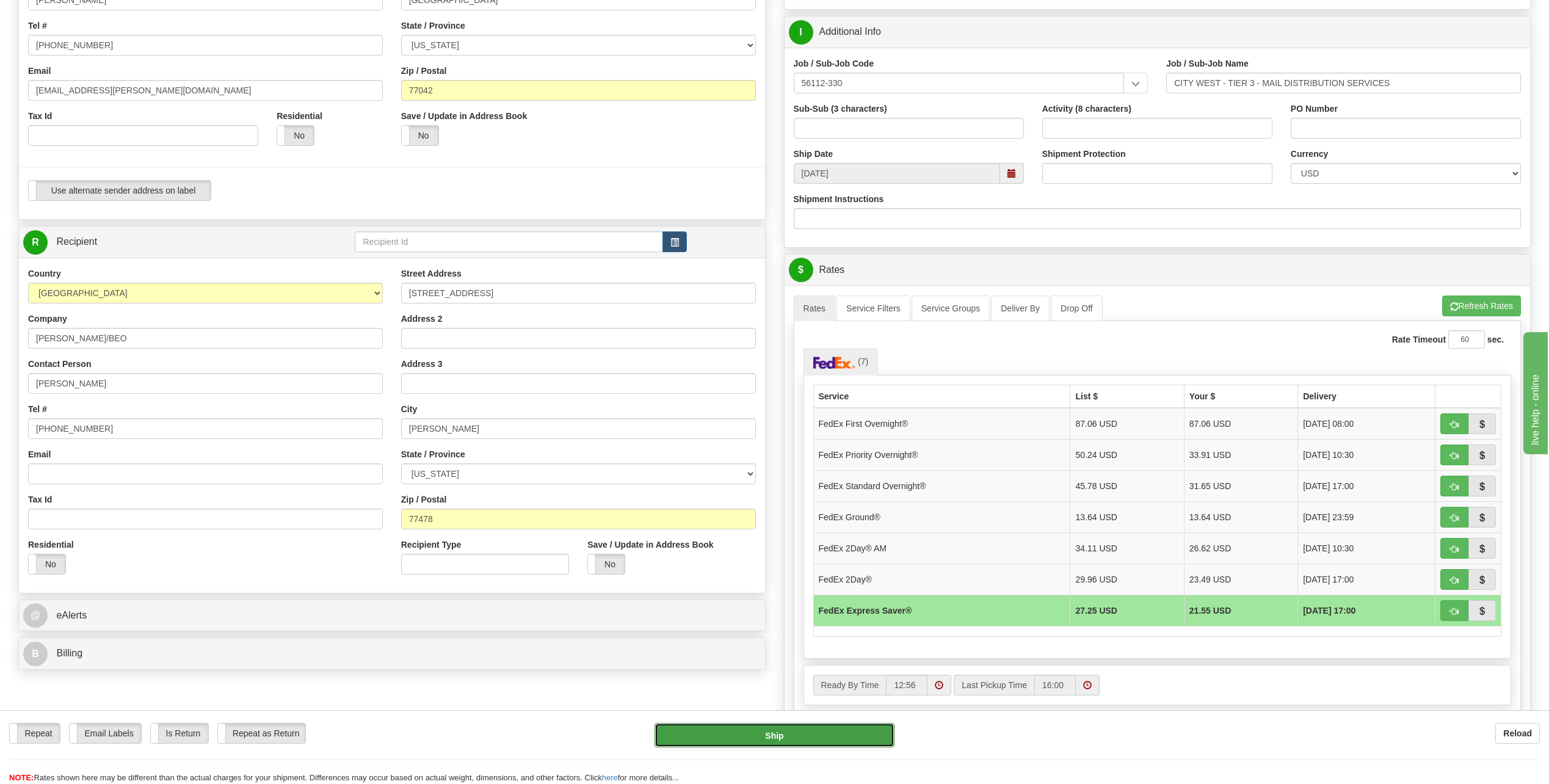
click at [812, 733] on button "Ship" at bounding box center [775, 734] width 240 height 24
type input "20"
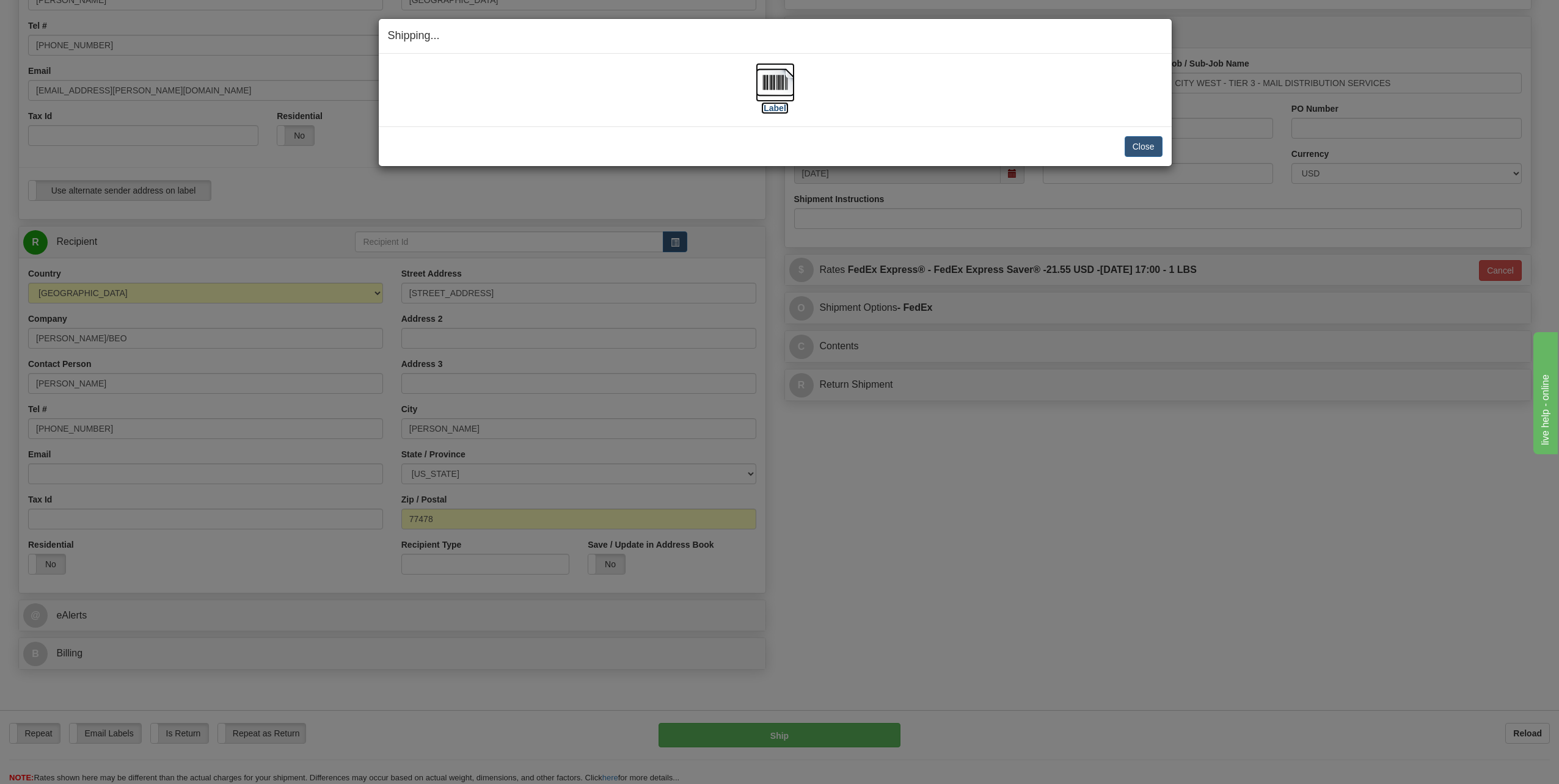
click at [775, 88] on img at bounding box center [775, 82] width 39 height 39
